Goal: Find specific page/section: Find specific page/section

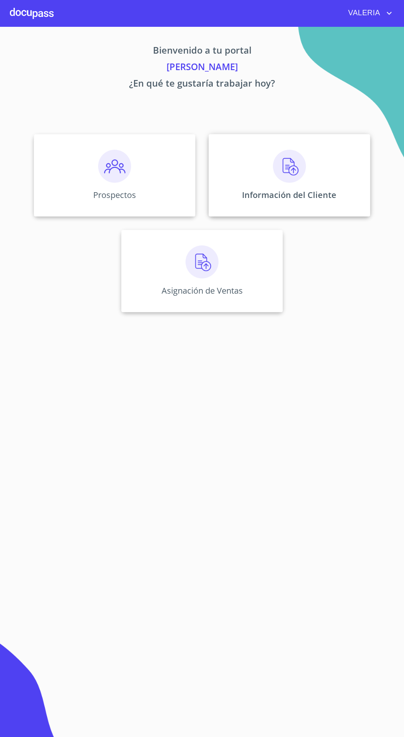
click at [282, 169] on img at bounding box center [289, 166] width 33 height 33
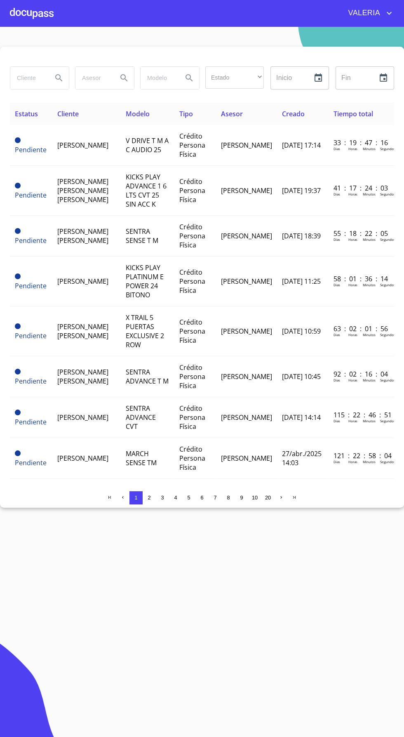
click at [25, 85] on input "search" at bounding box center [27, 78] width 35 height 22
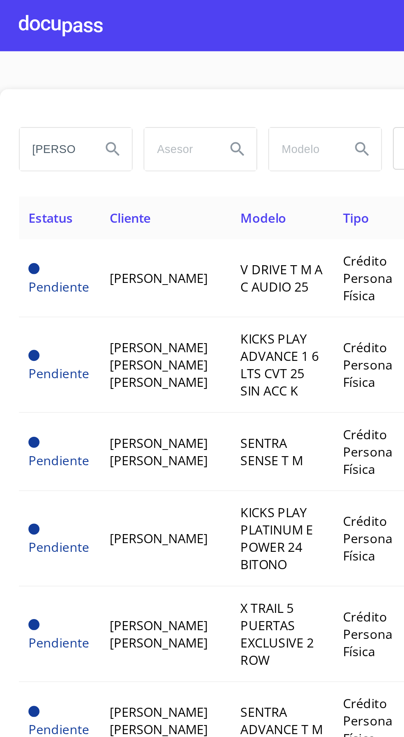
type input "[PERSON_NAME]"
click at [52, 79] on button "Search" at bounding box center [59, 78] width 20 height 20
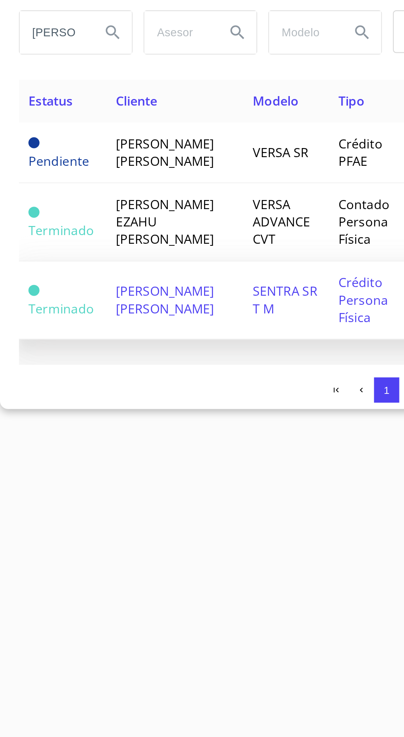
click at [89, 227] on span "[PERSON_NAME] [PERSON_NAME]" at bounding box center [86, 218] width 51 height 18
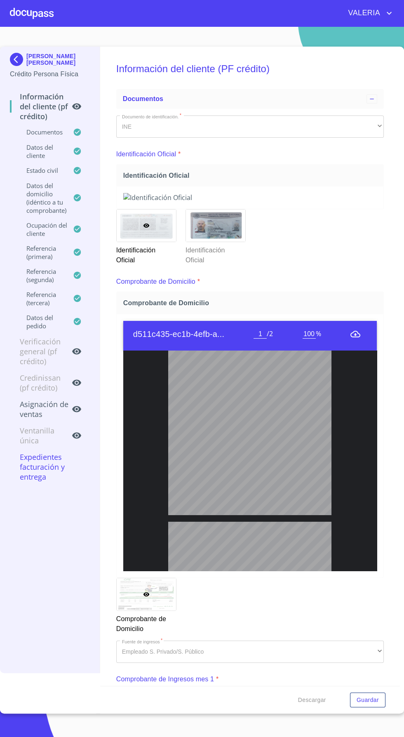
scroll to position [95, 0]
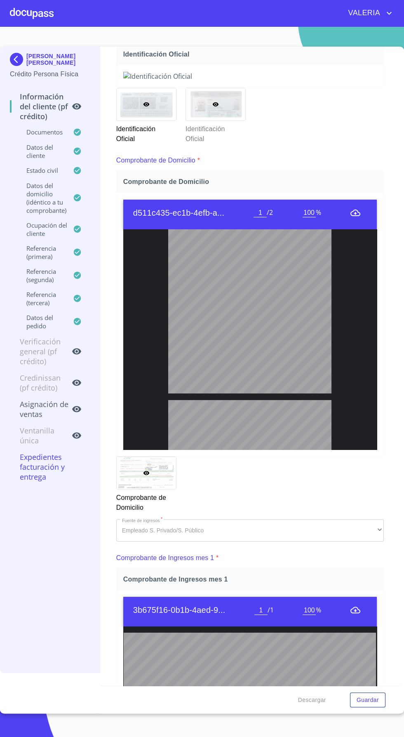
click at [229, 120] on div at bounding box center [215, 104] width 59 height 32
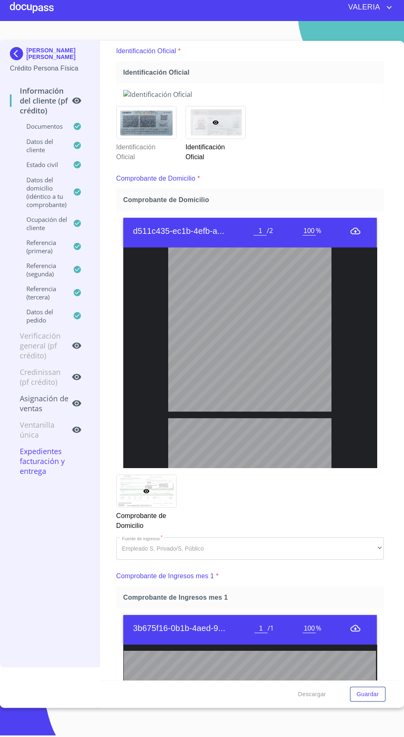
scroll to position [97, 0]
